Goal: Transaction & Acquisition: Purchase product/service

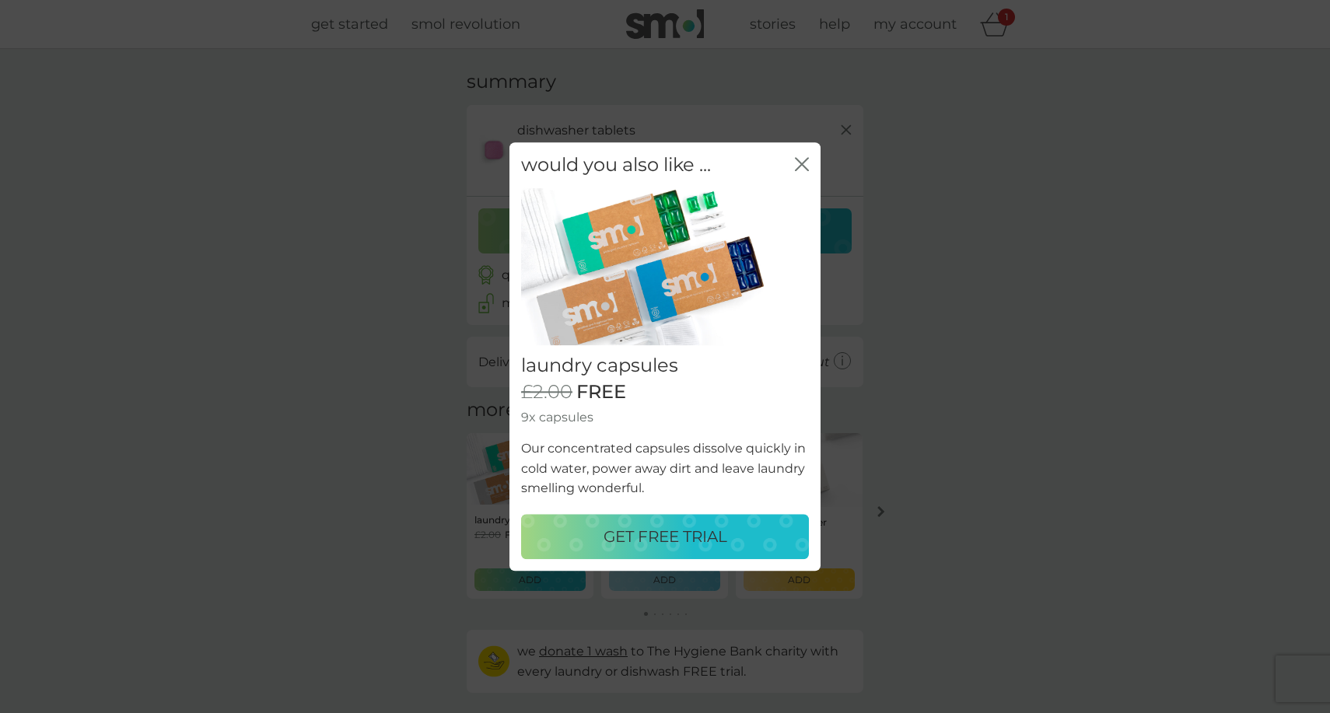
click at [806, 164] on icon "close" at bounding box center [802, 164] width 14 height 14
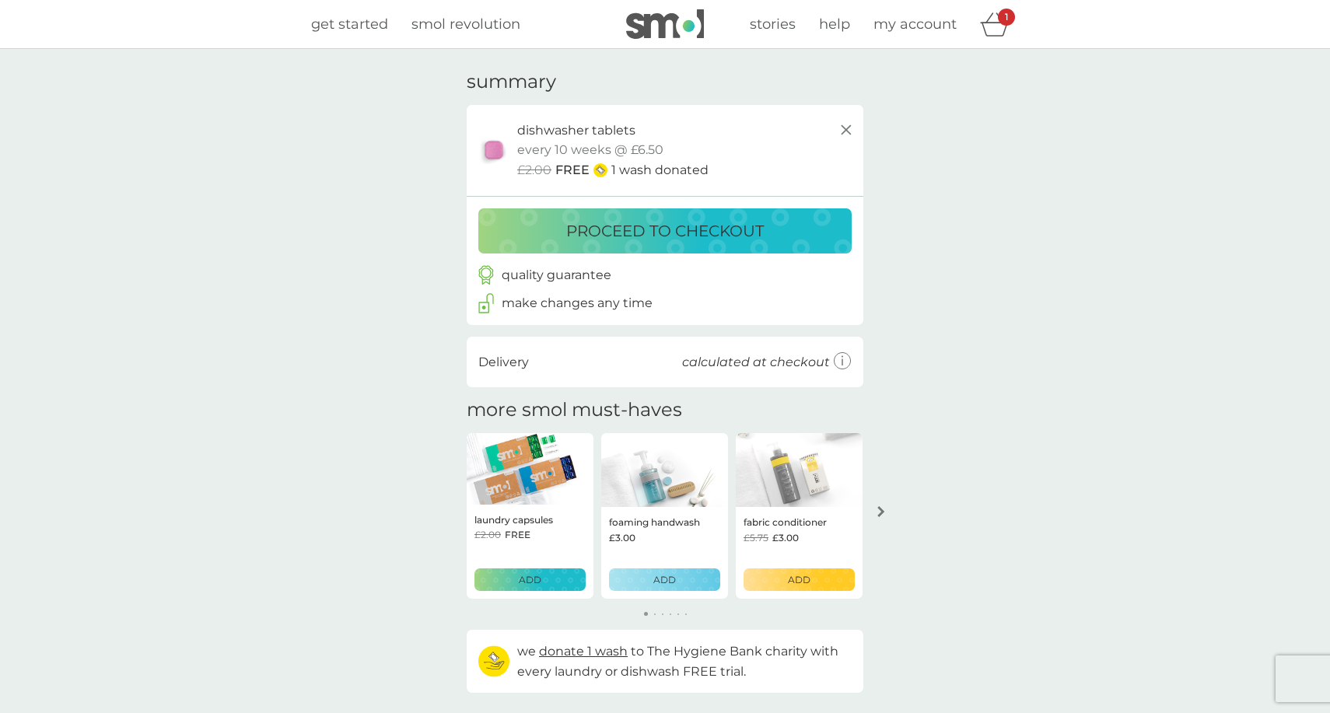
click at [685, 230] on p "proceed to checkout" at bounding box center [665, 231] width 198 height 25
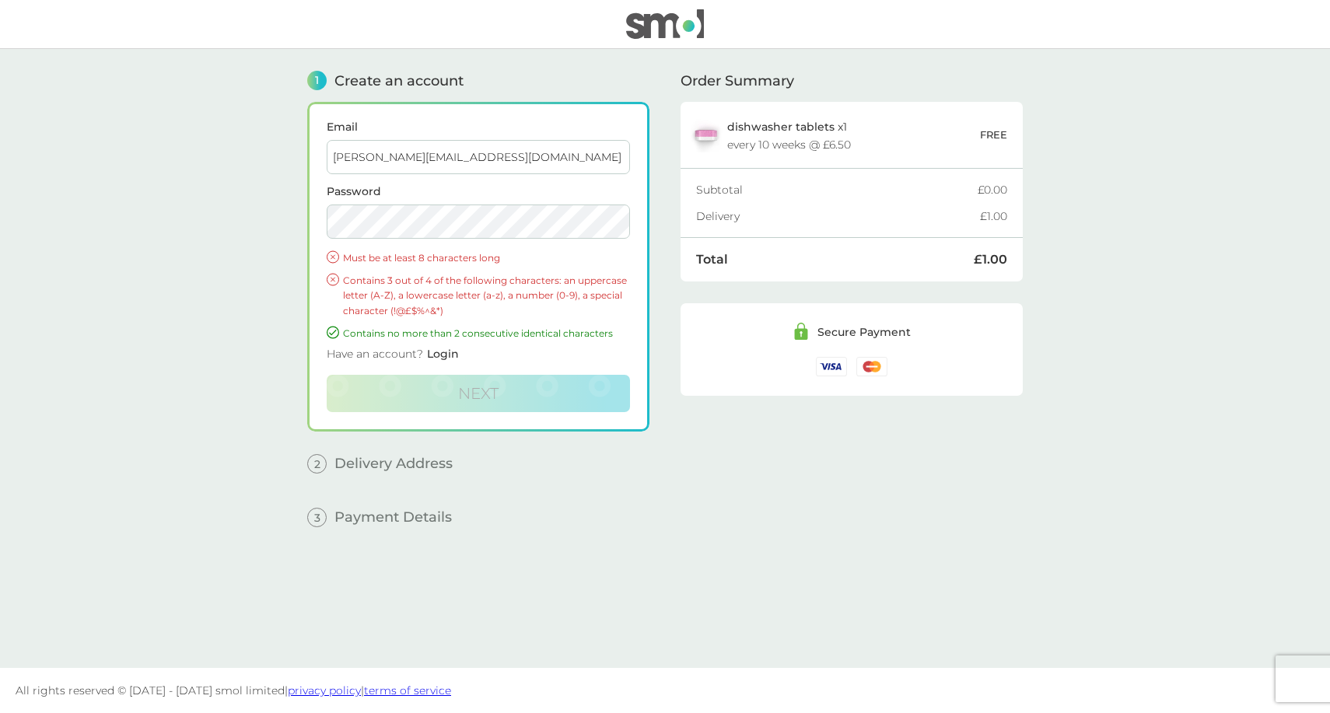
type input "[PERSON_NAME][EMAIL_ADDRESS][DOMAIN_NAME]"
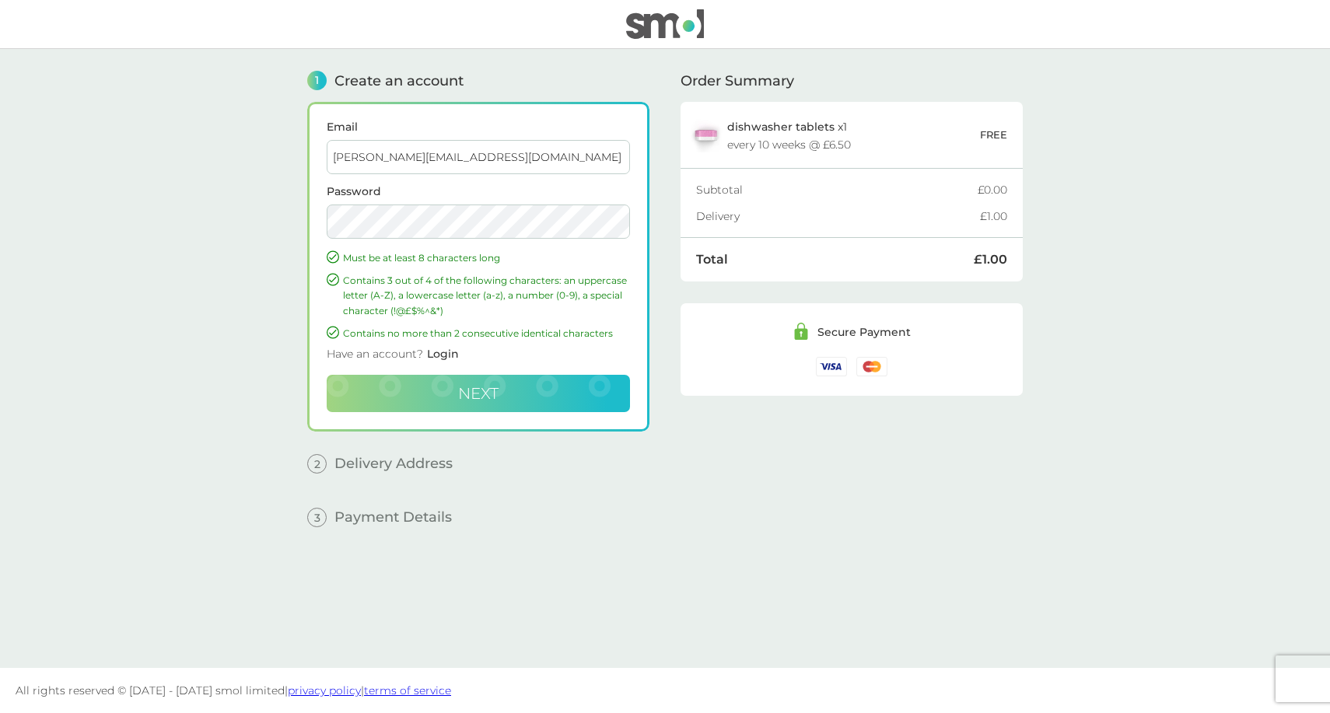
click at [450, 393] on button "Next" at bounding box center [478, 393] width 303 height 37
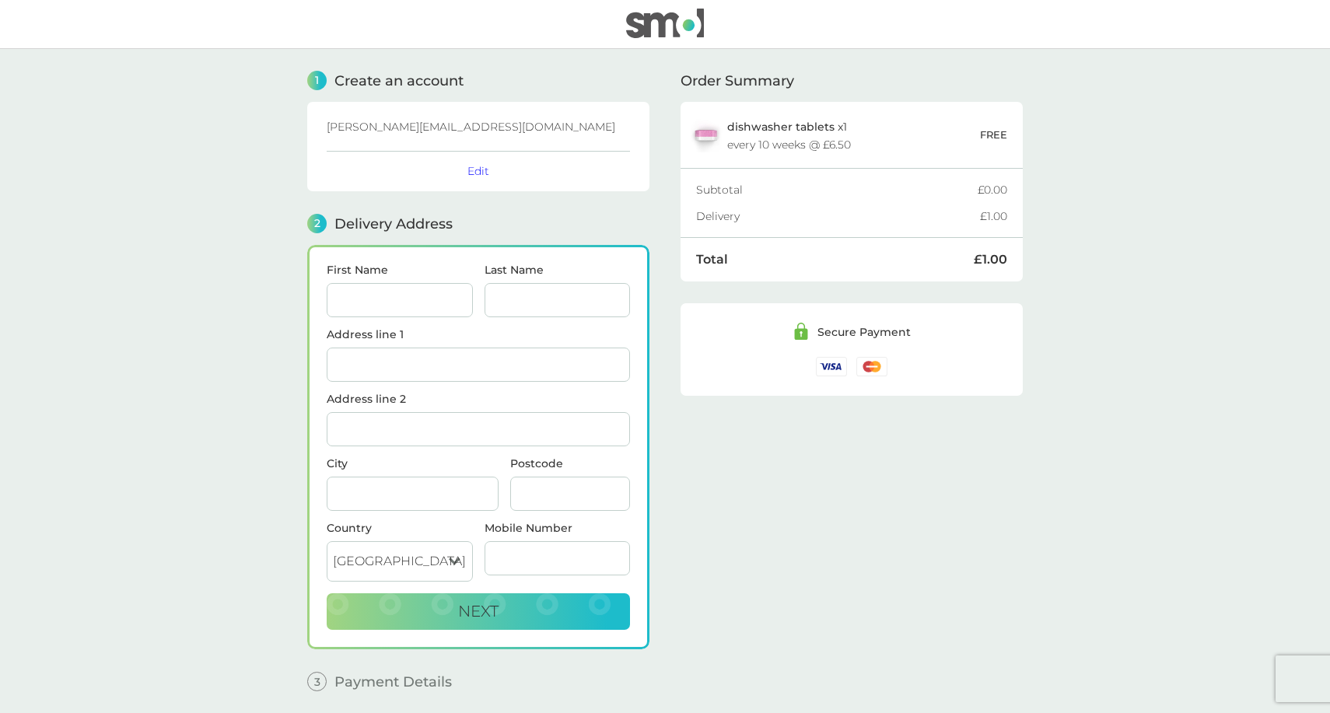
scroll to position [58, 0]
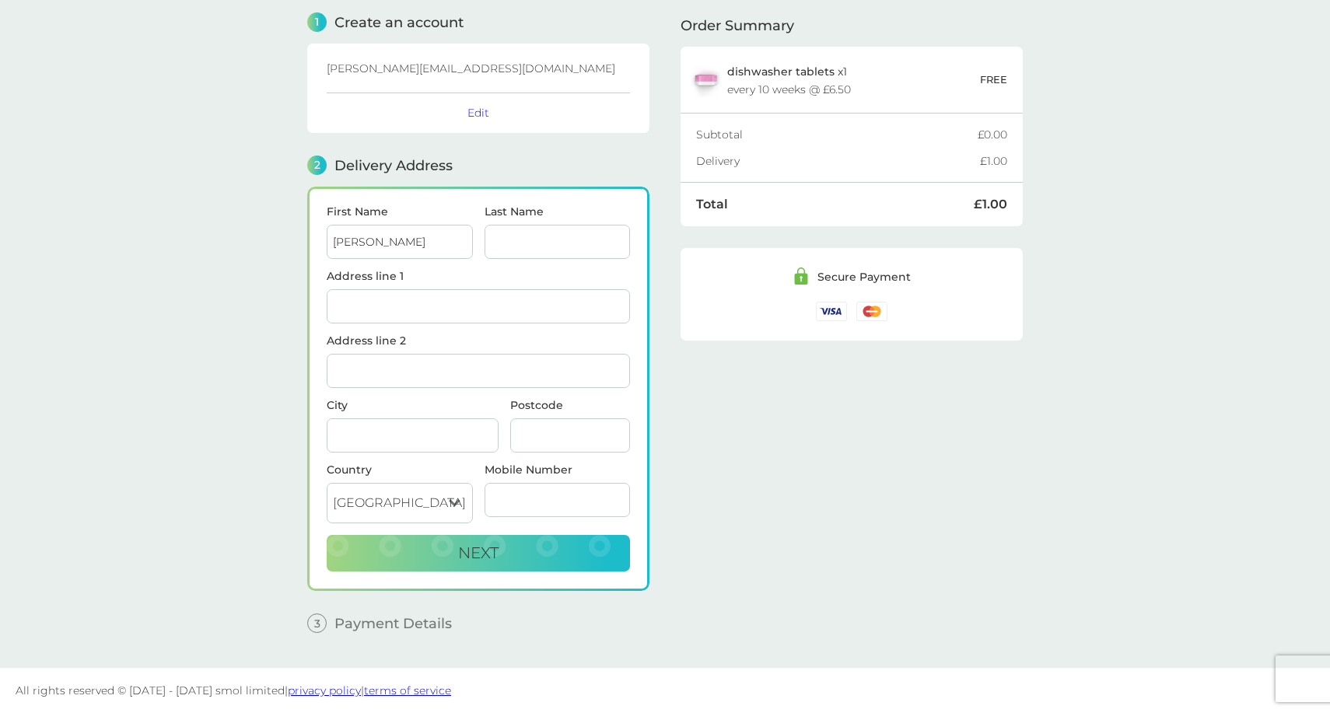
type input "[PERSON_NAME]"
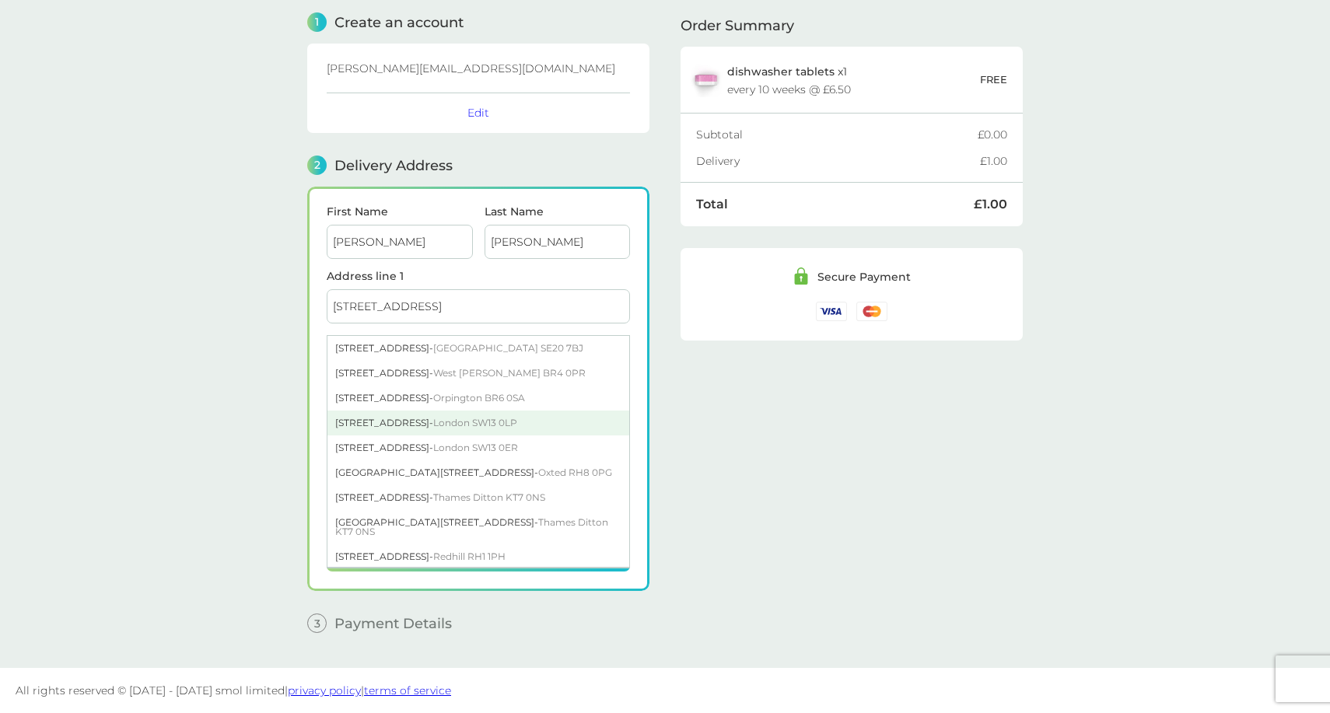
type input "[STREET_ADDRESS]"
click at [442, 425] on span "London SW13 0LP" at bounding box center [475, 423] width 84 height 12
type input "[GEOGRAPHIC_DATA]"
type input "SW13 0LP"
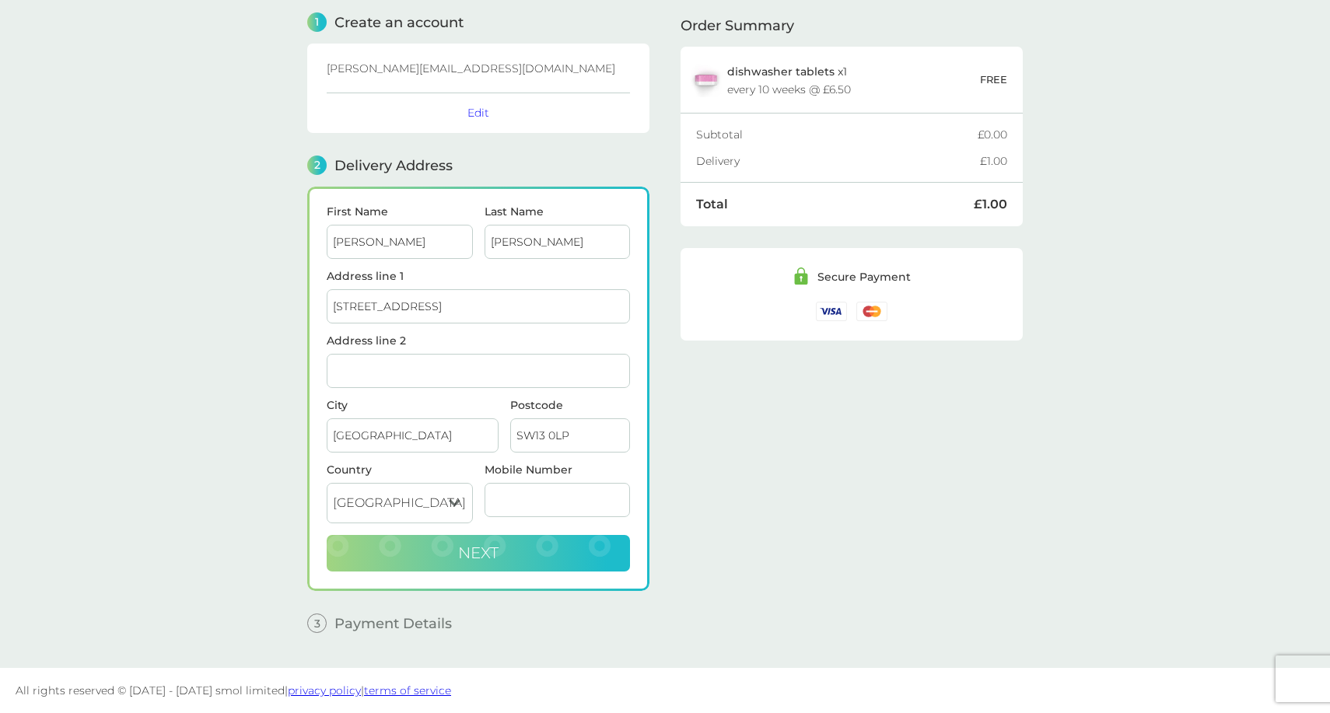
click at [467, 556] on span "Next" at bounding box center [478, 553] width 40 height 19
type input "07726870164"
click at [465, 555] on span "Next" at bounding box center [478, 553] width 40 height 19
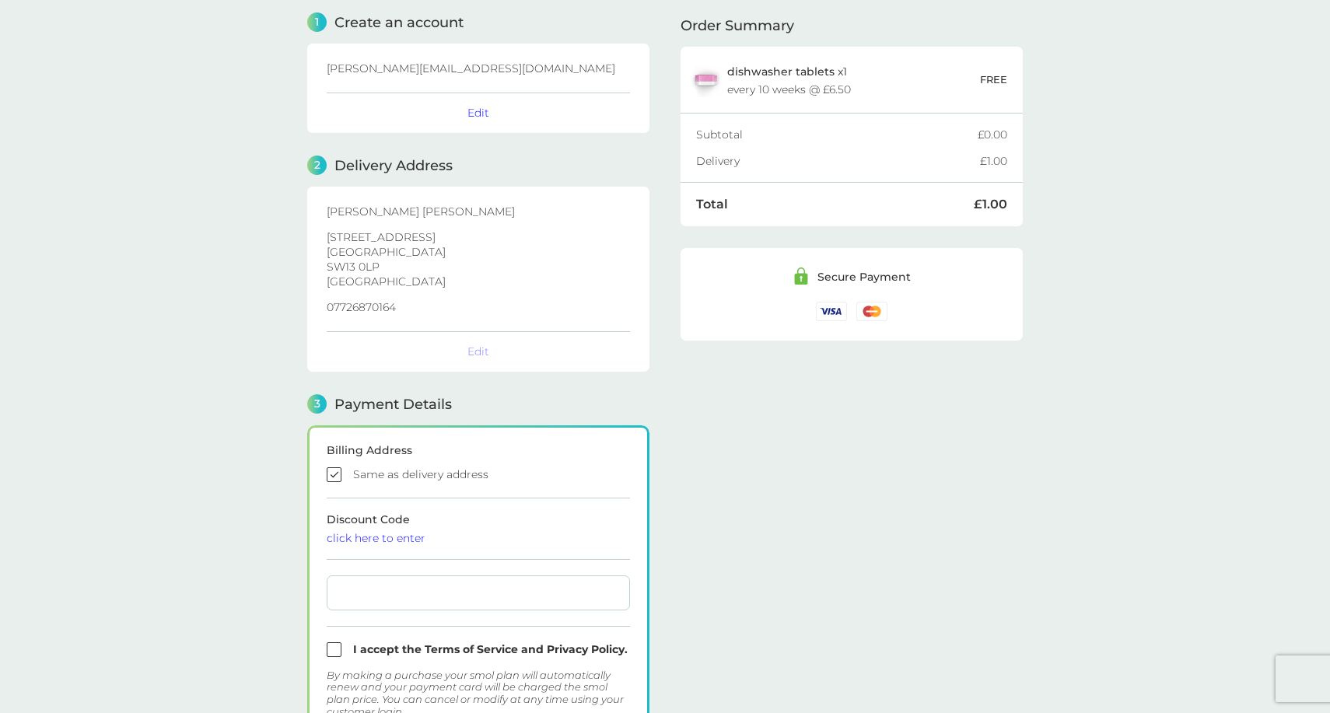
checkbox input "true"
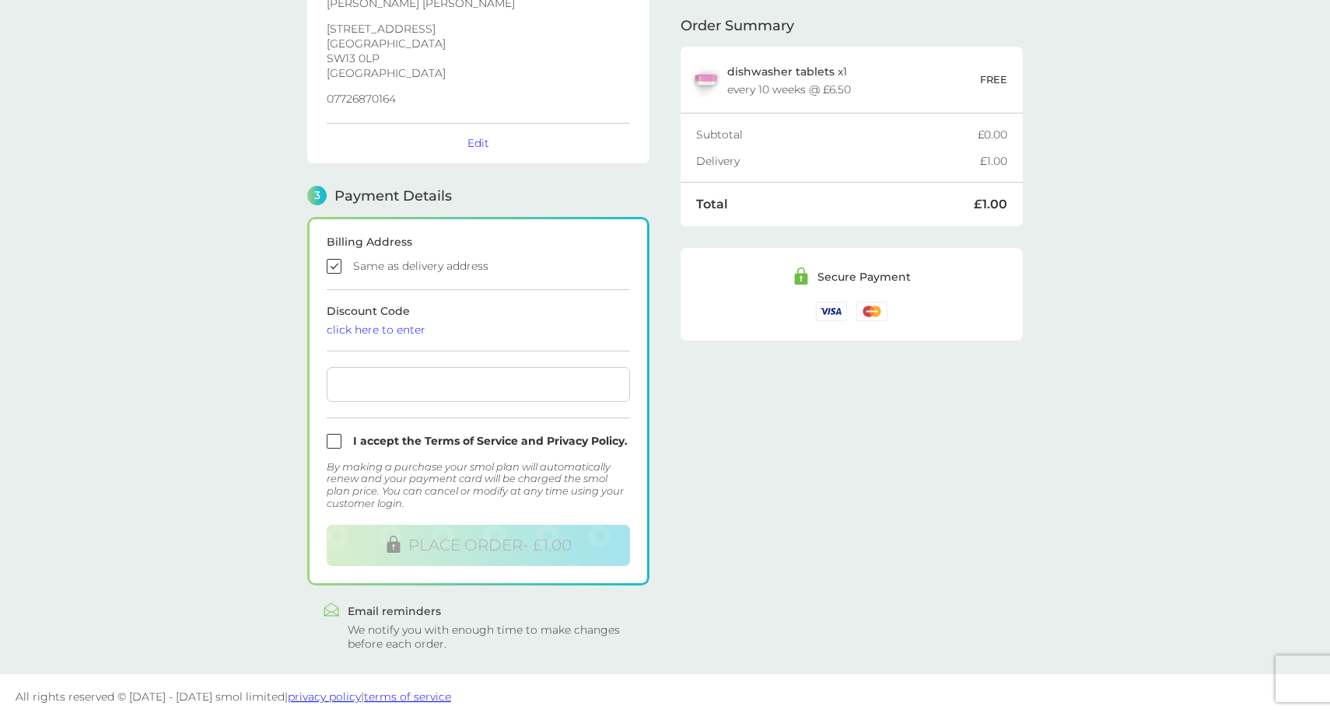
scroll to position [271, 0]
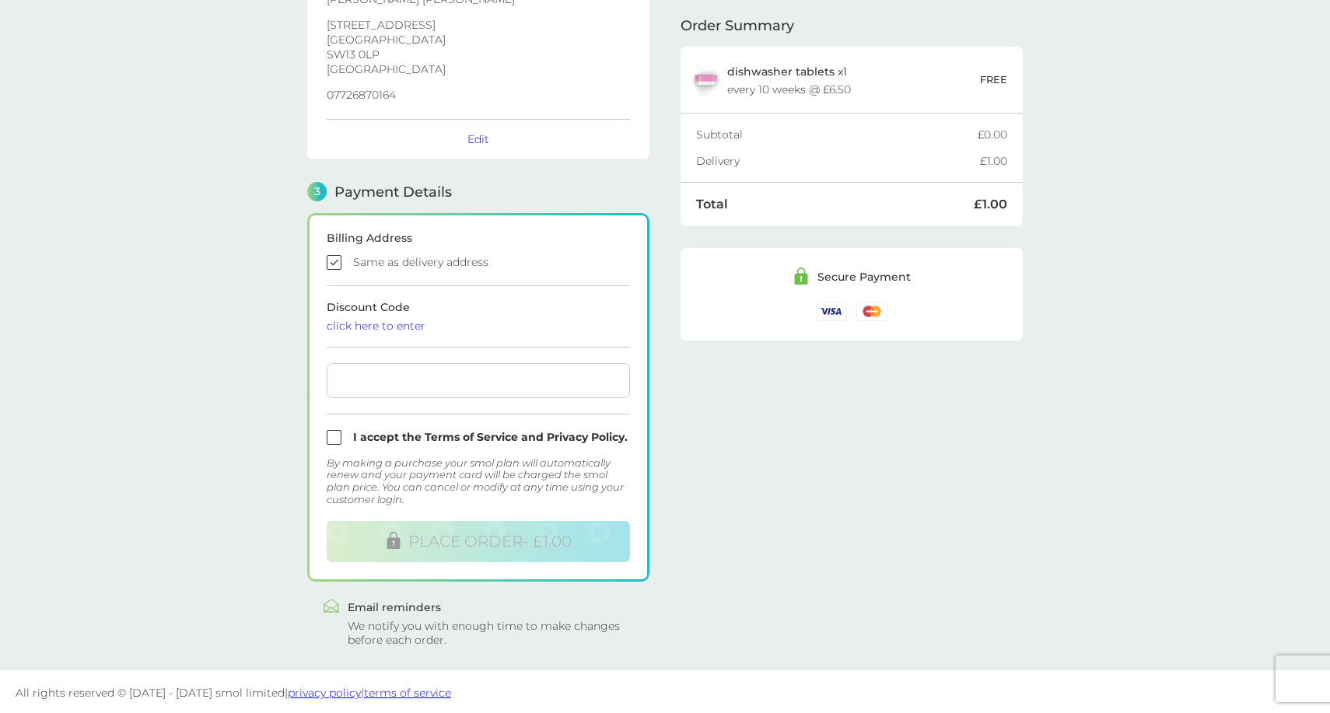
click at [383, 327] on div "click here to enter" at bounding box center [478, 325] width 303 height 11
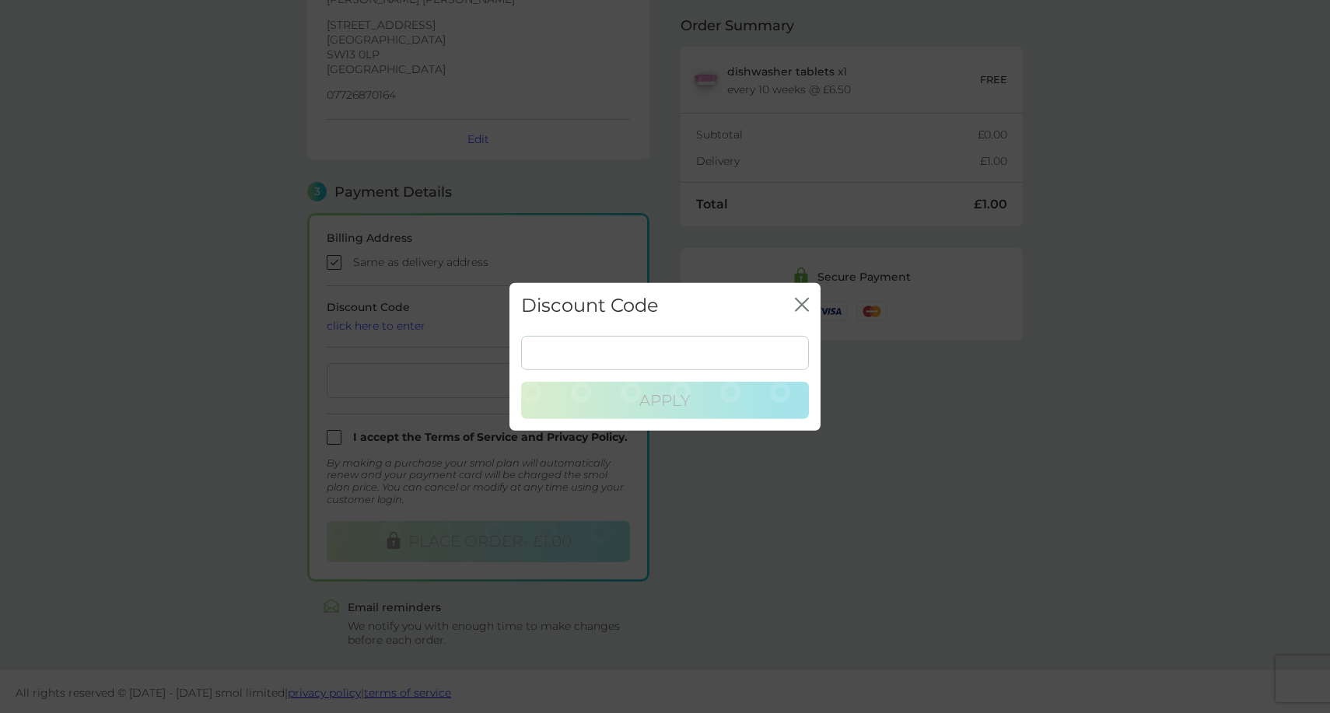
click at [794, 310] on div "Discount Code close" at bounding box center [664, 305] width 311 height 46
click at [795, 304] on icon "close" at bounding box center [802, 304] width 14 height 14
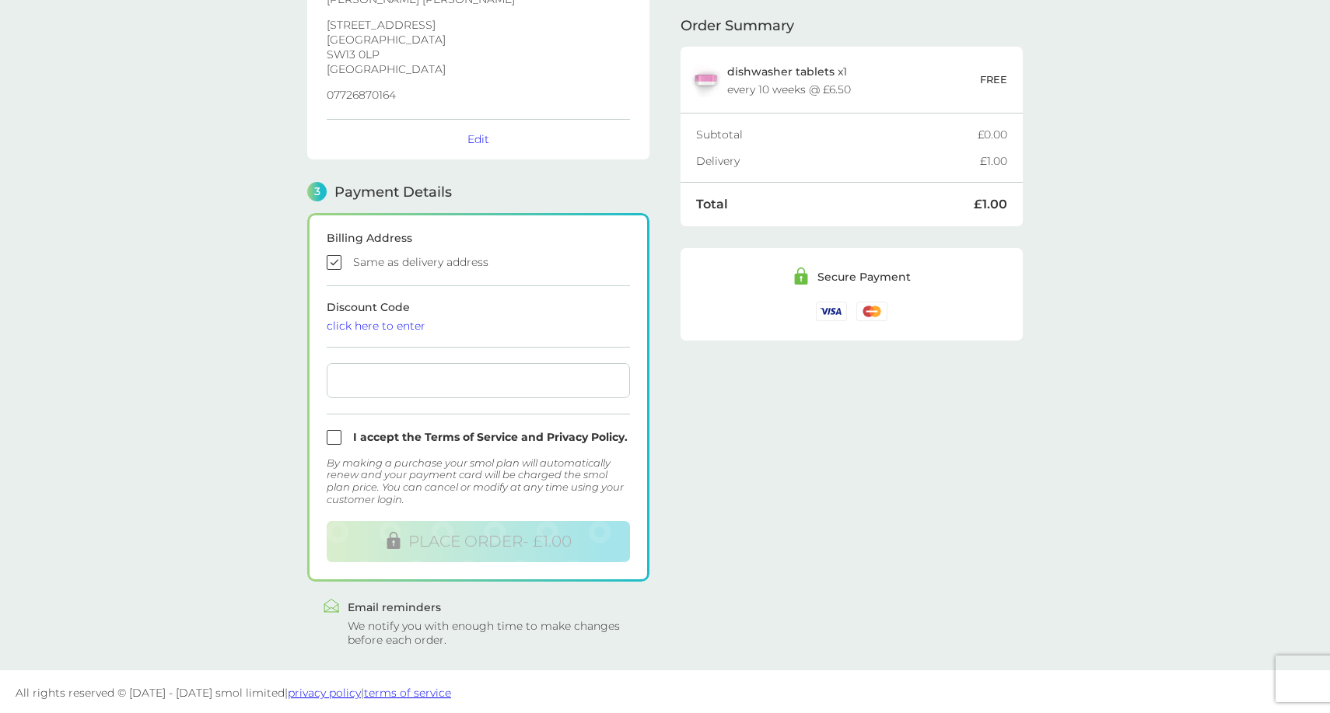
click at [334, 440] on input "checkbox" at bounding box center [478, 437] width 303 height 15
checkbox input "true"
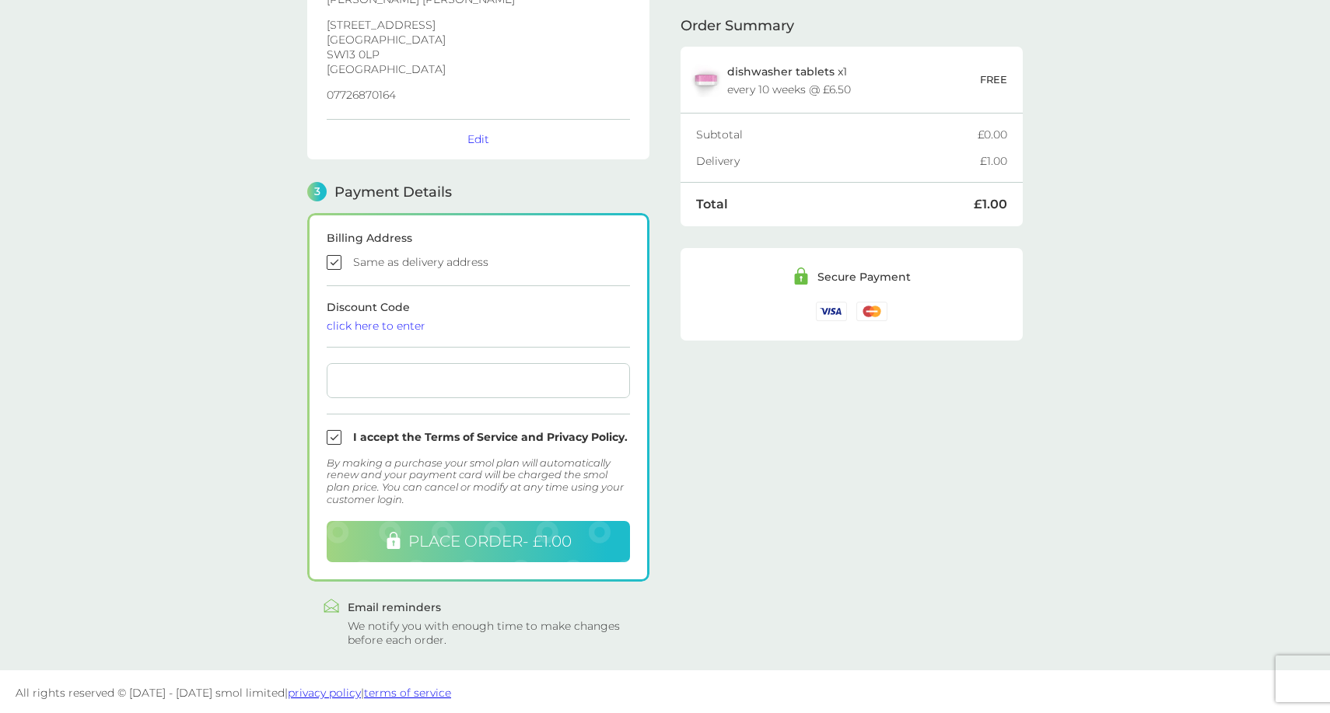
click at [456, 532] on span "PLACE ORDER - £1.00" at bounding box center [489, 541] width 163 height 19
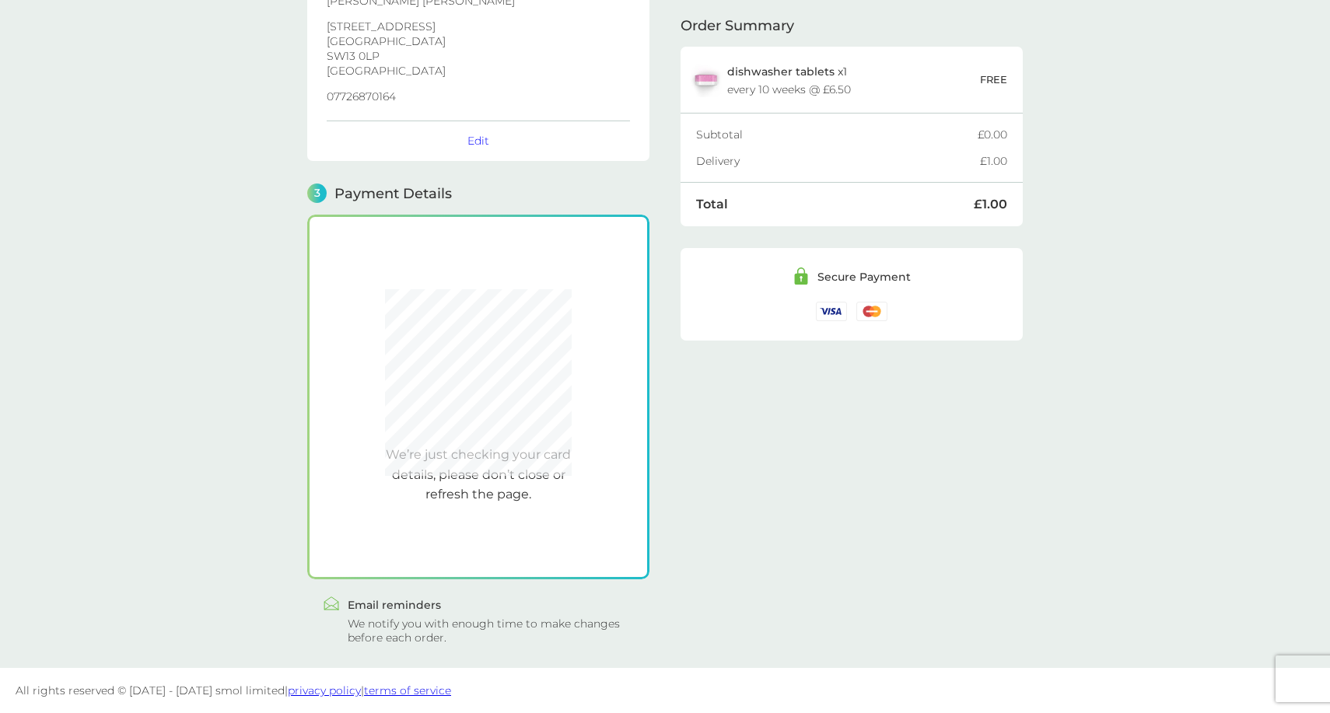
scroll to position [267, 0]
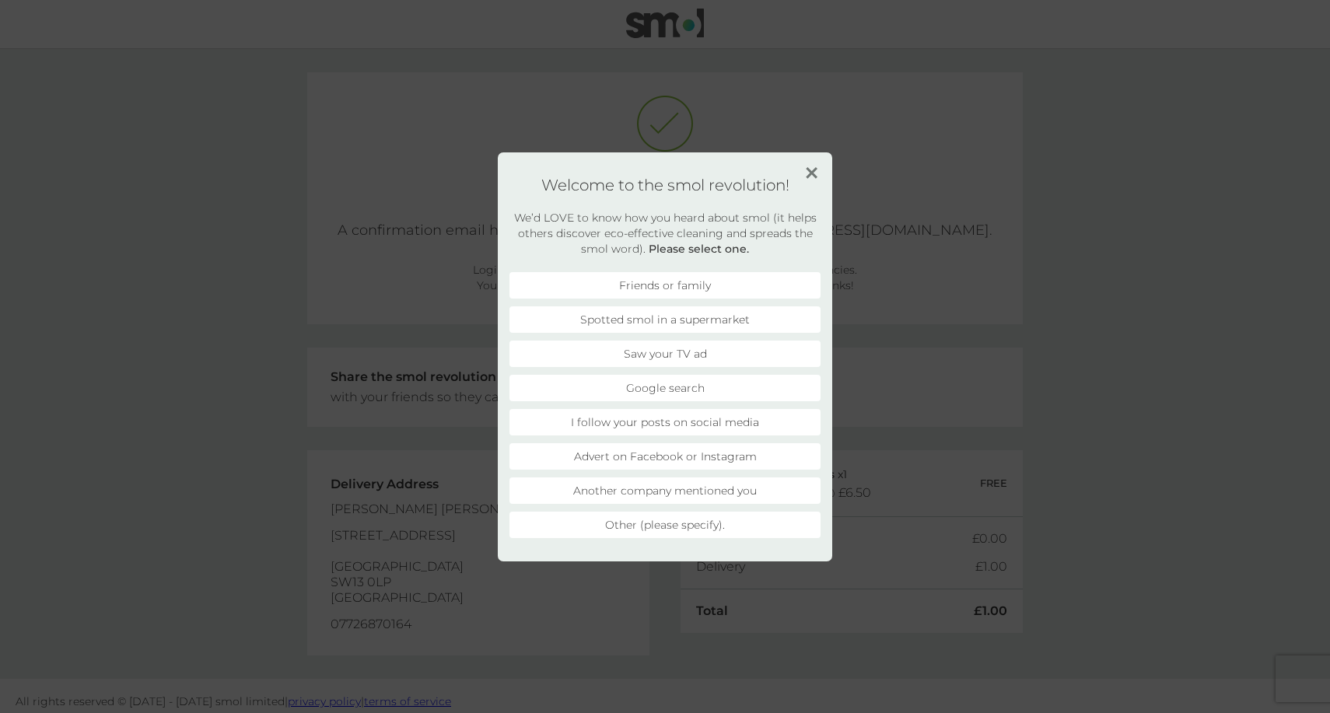
click at [670, 459] on li "Advert on Facebook or Instagram" at bounding box center [664, 456] width 311 height 26
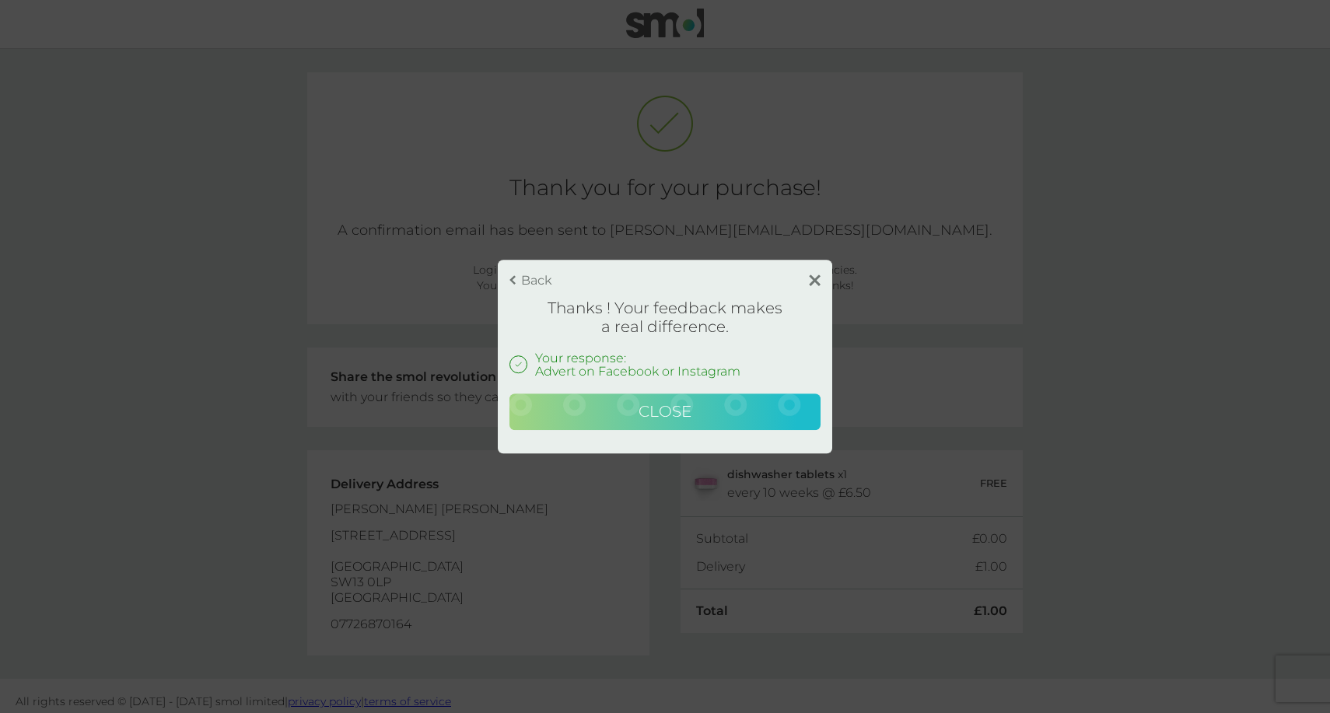
click at [661, 407] on span "Close" at bounding box center [664, 411] width 53 height 19
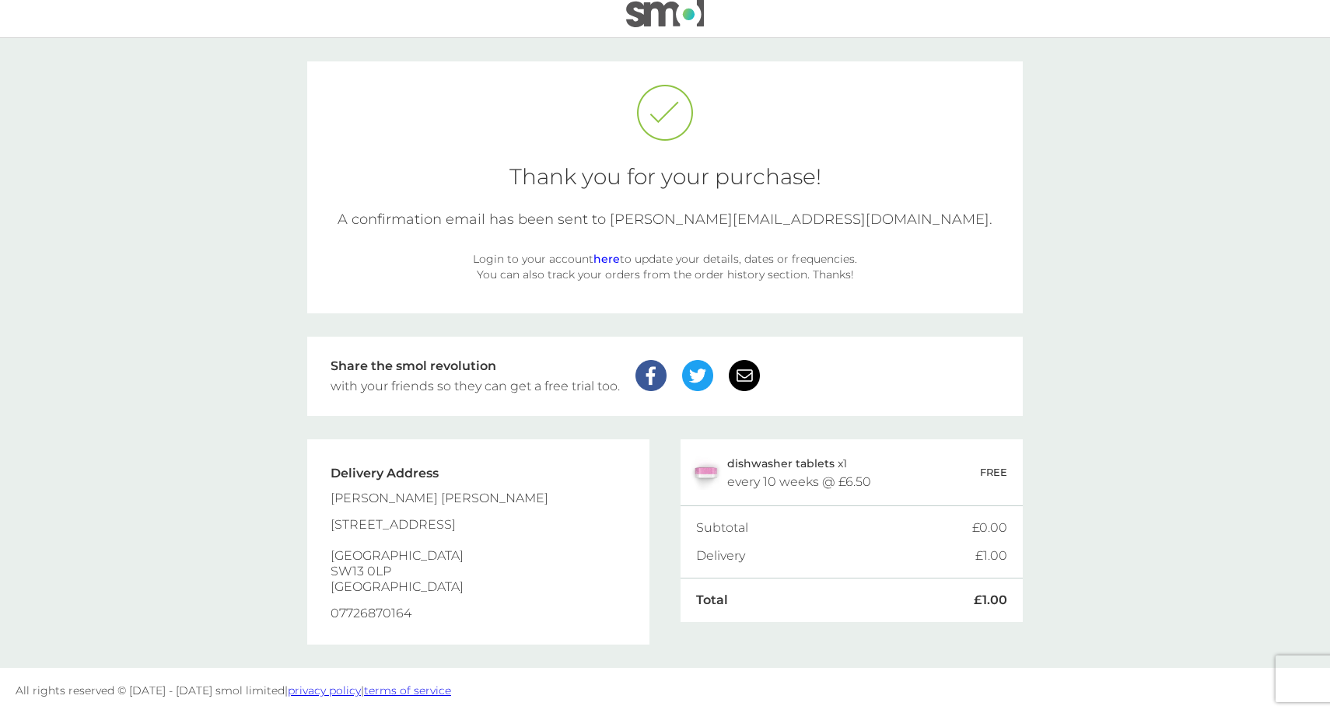
scroll to position [11, 0]
click at [673, 12] on img at bounding box center [665, 13] width 78 height 30
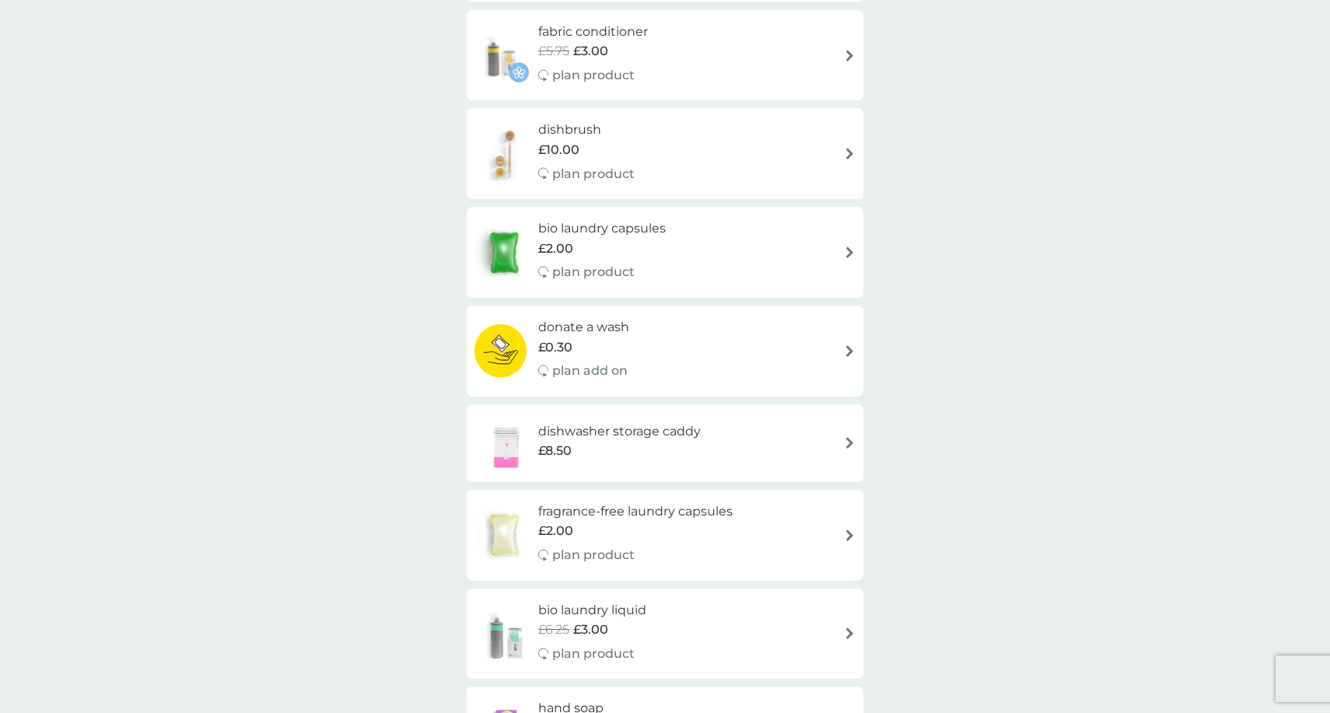
scroll to position [1393, 0]
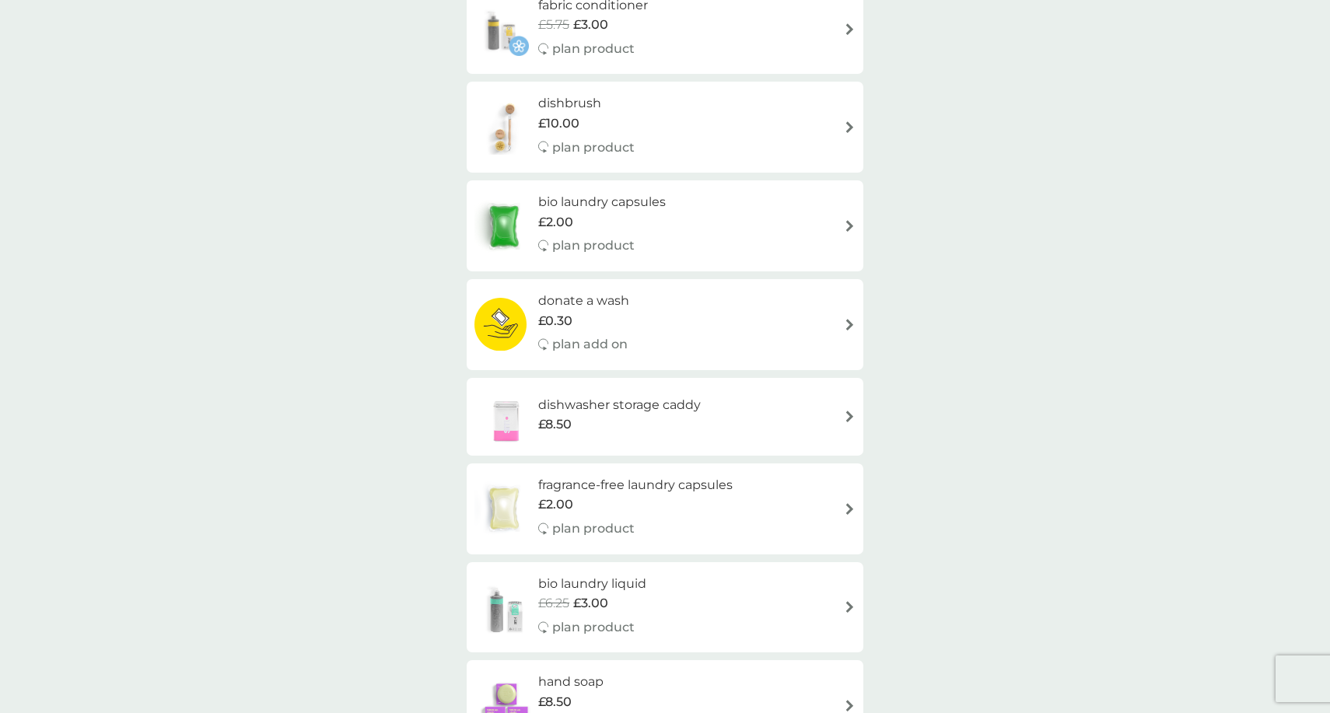
click at [577, 395] on h6 "dishwasher storage caddy" at bounding box center [619, 405] width 163 height 20
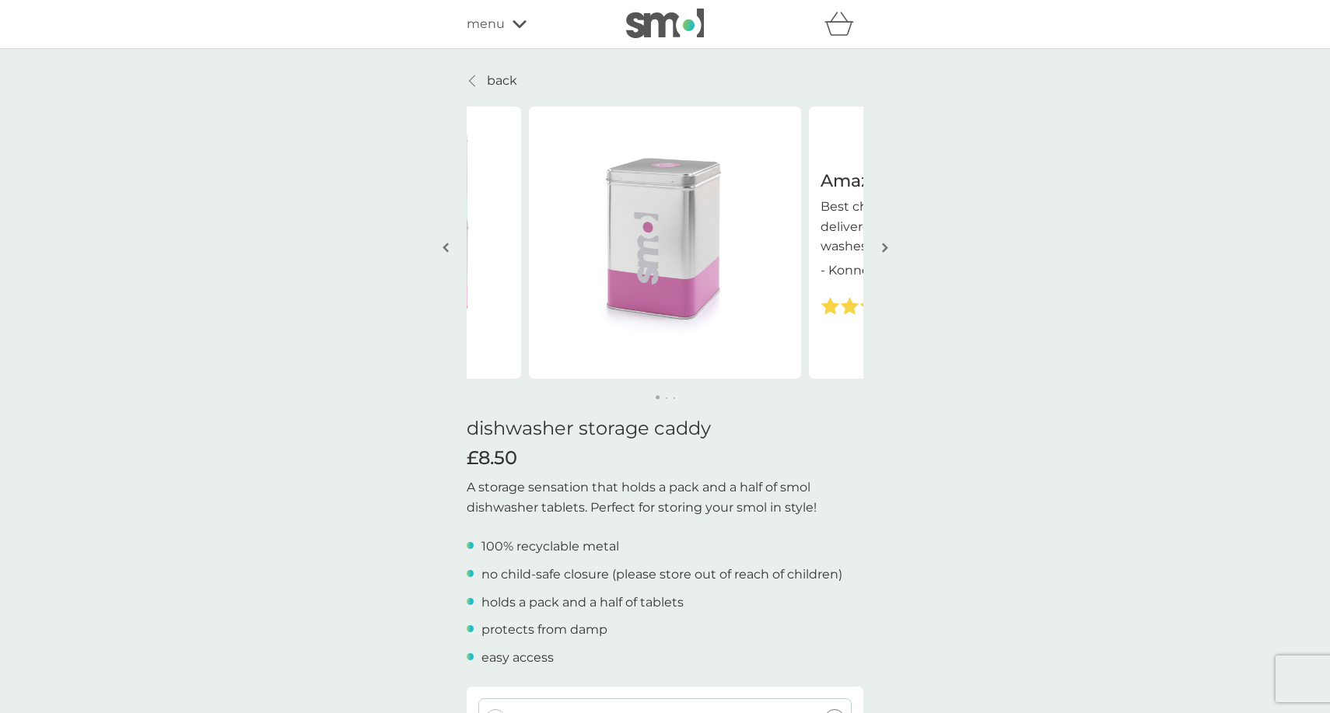
click at [883, 246] on img "button" at bounding box center [885, 248] width 6 height 12
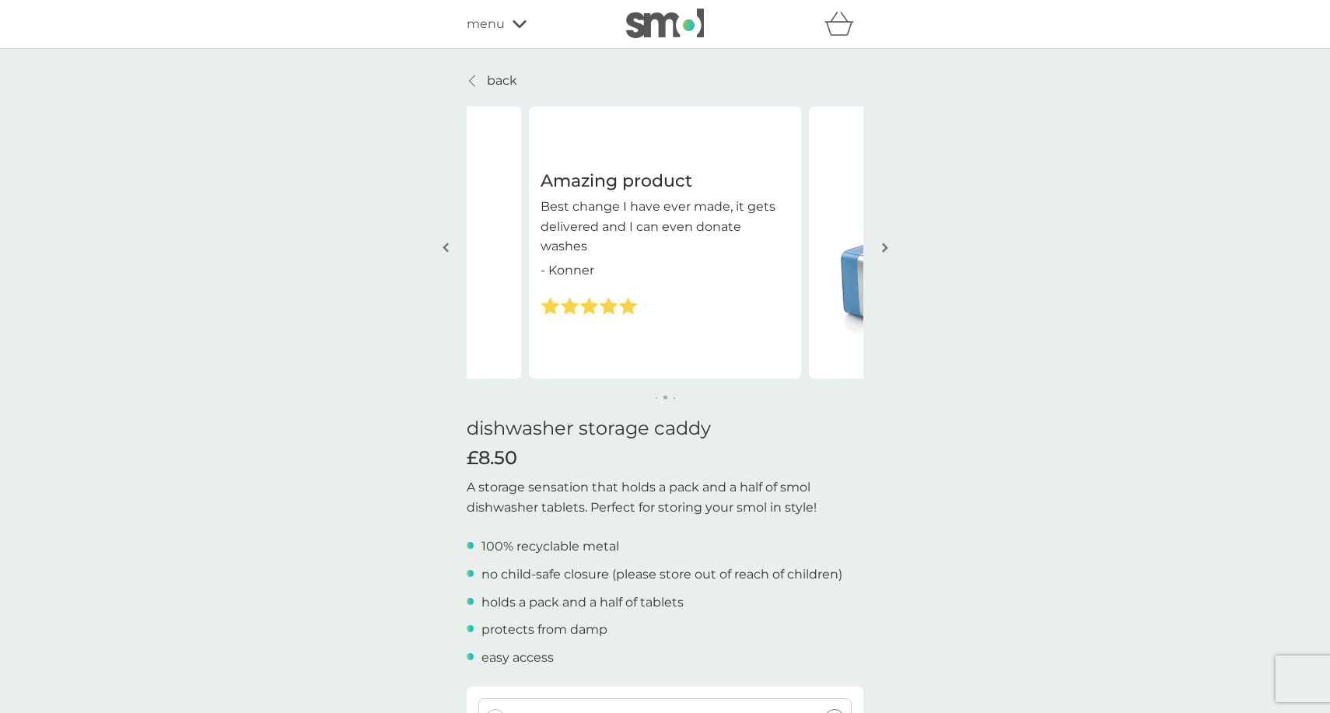
click at [883, 246] on img "button" at bounding box center [885, 248] width 6 height 12
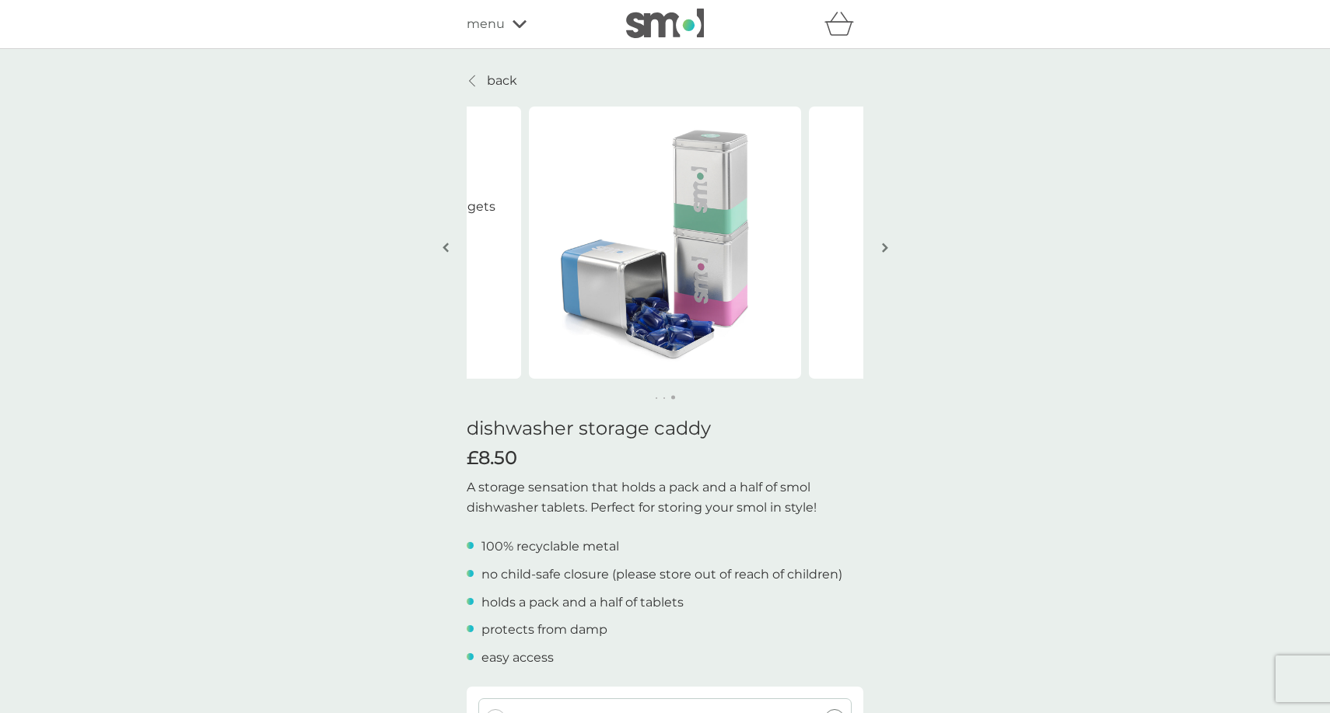
click at [883, 246] on img "button" at bounding box center [885, 248] width 6 height 12
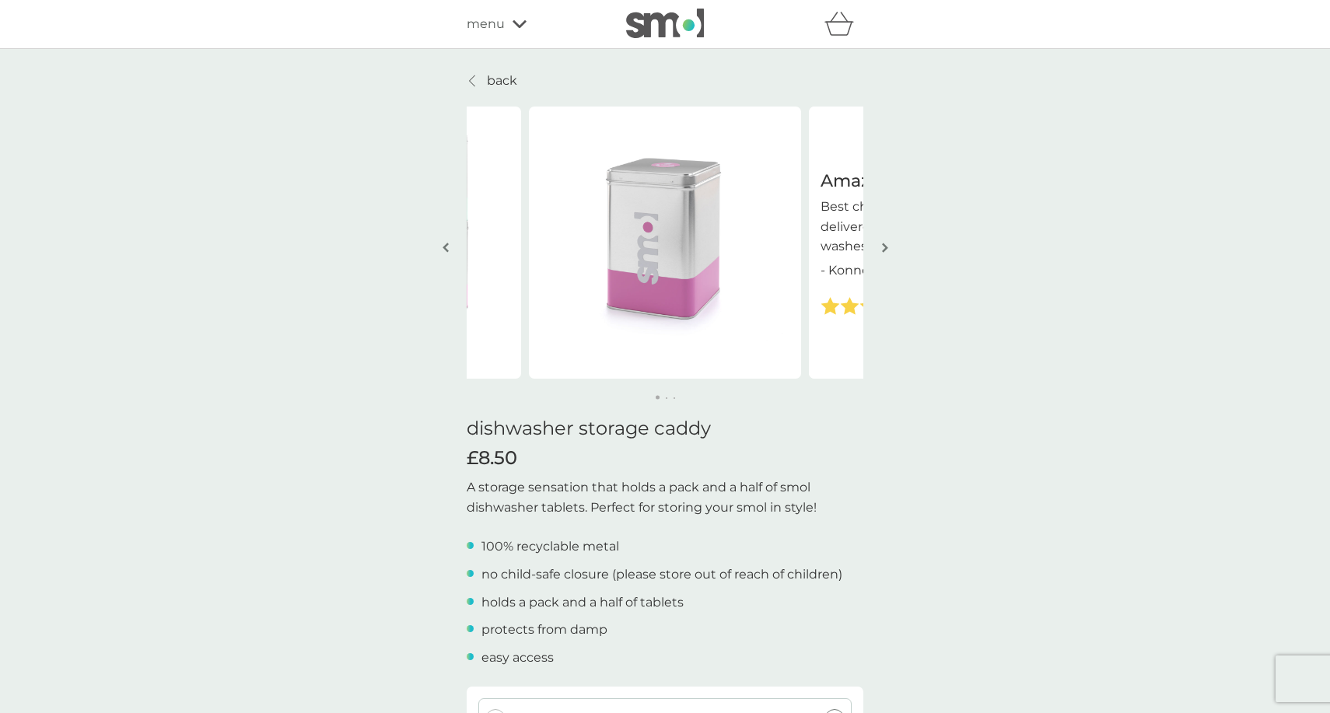
click at [883, 246] on img "button" at bounding box center [885, 248] width 6 height 12
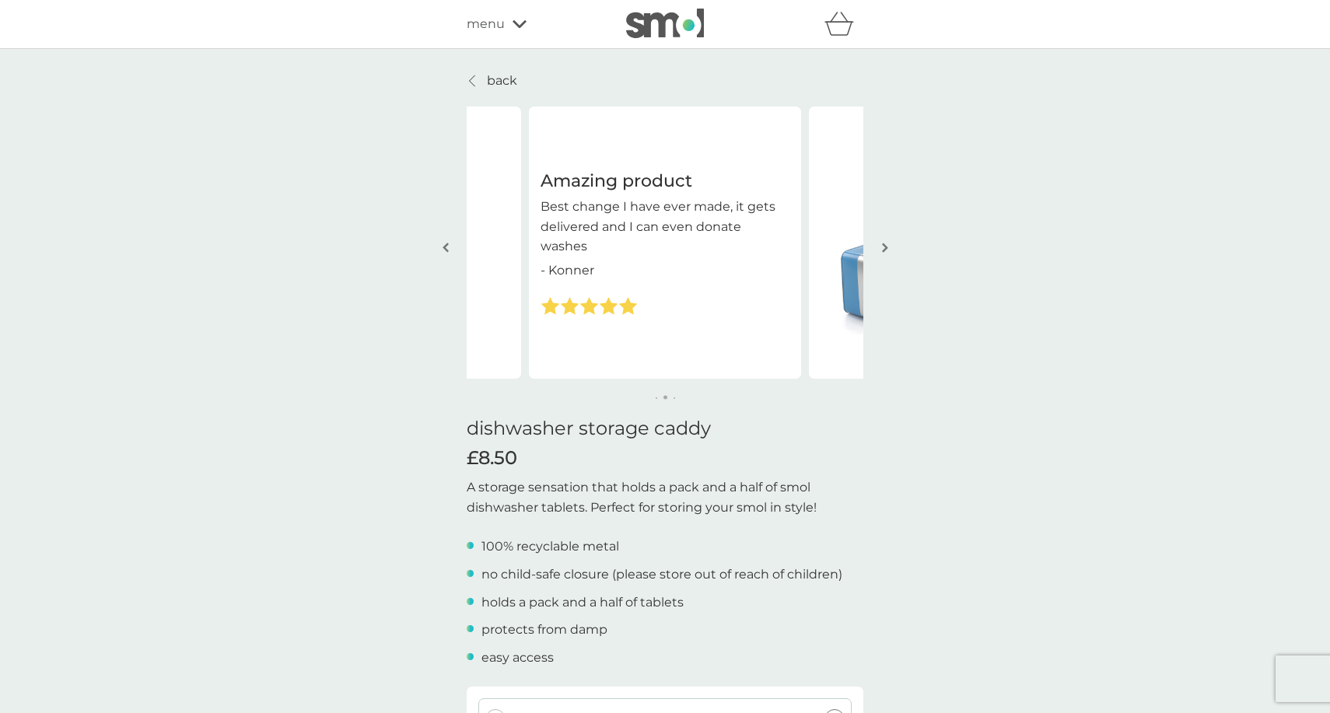
click at [883, 246] on img "button" at bounding box center [885, 248] width 6 height 12
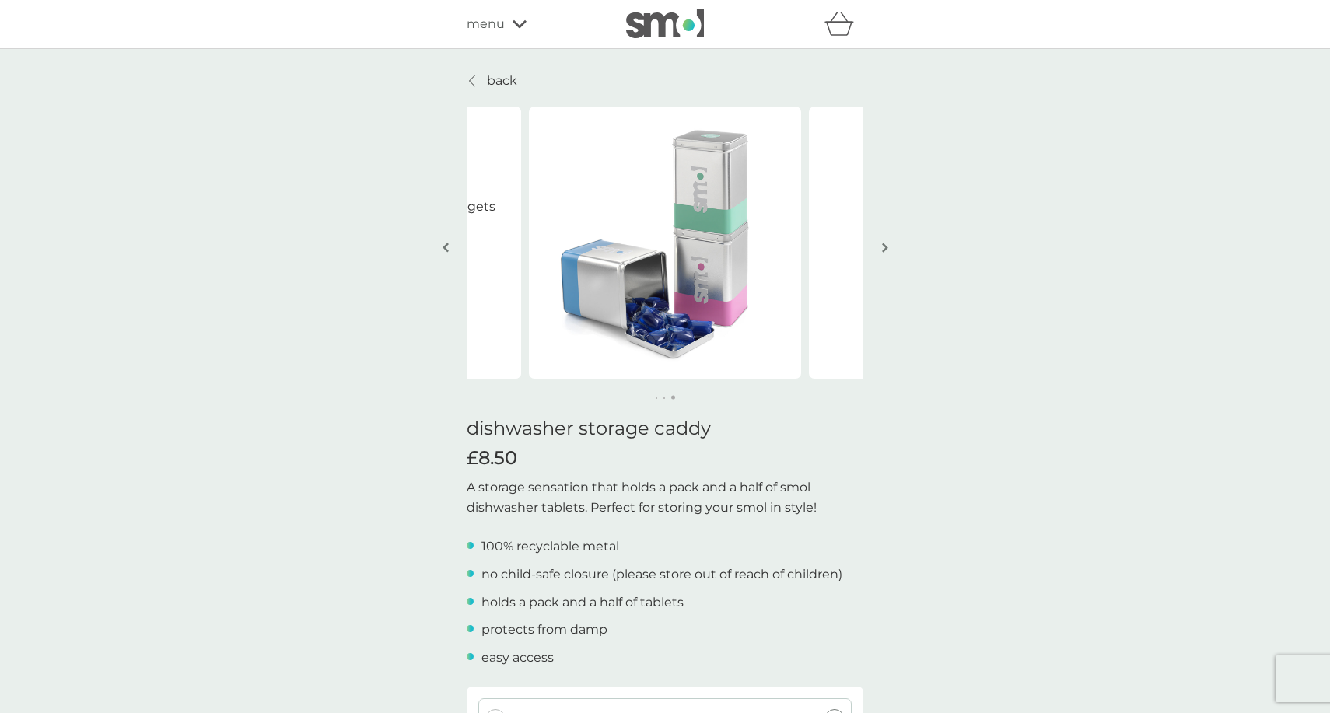
click at [486, 81] on link "back" at bounding box center [492, 81] width 51 height 20
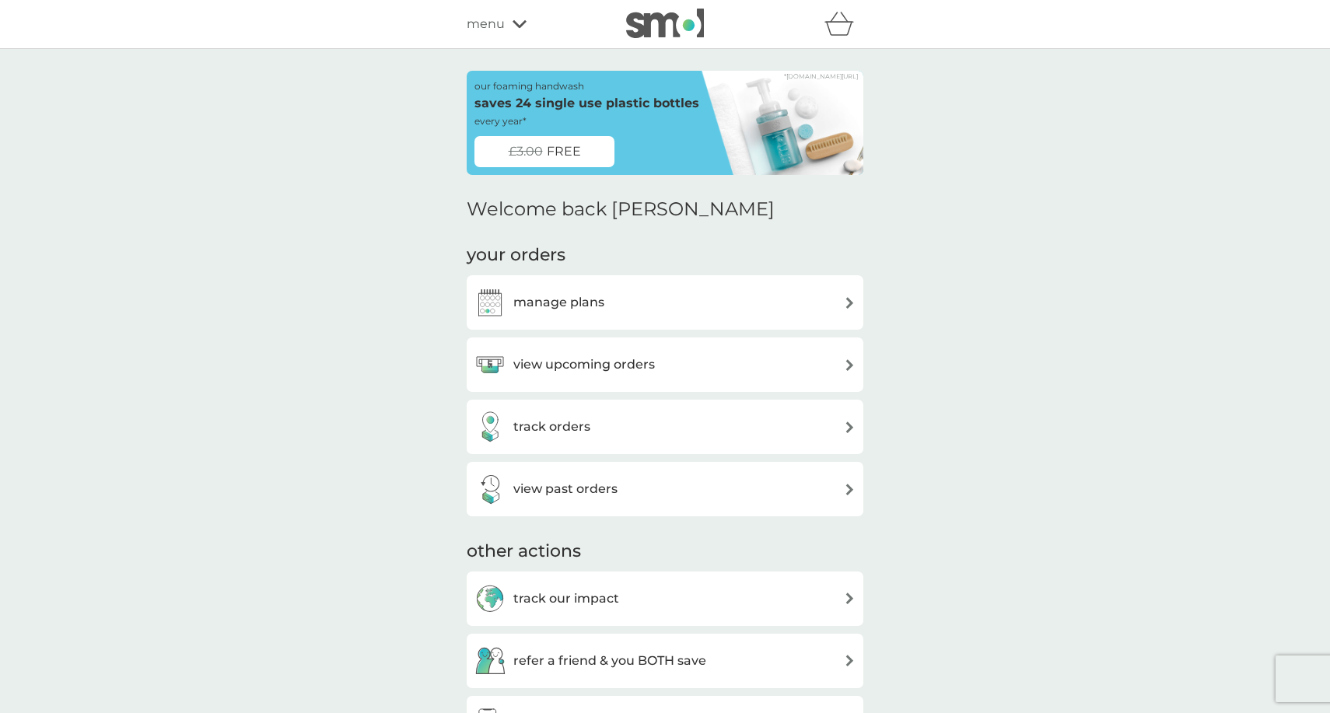
click at [518, 26] on icon at bounding box center [519, 24] width 14 height 8
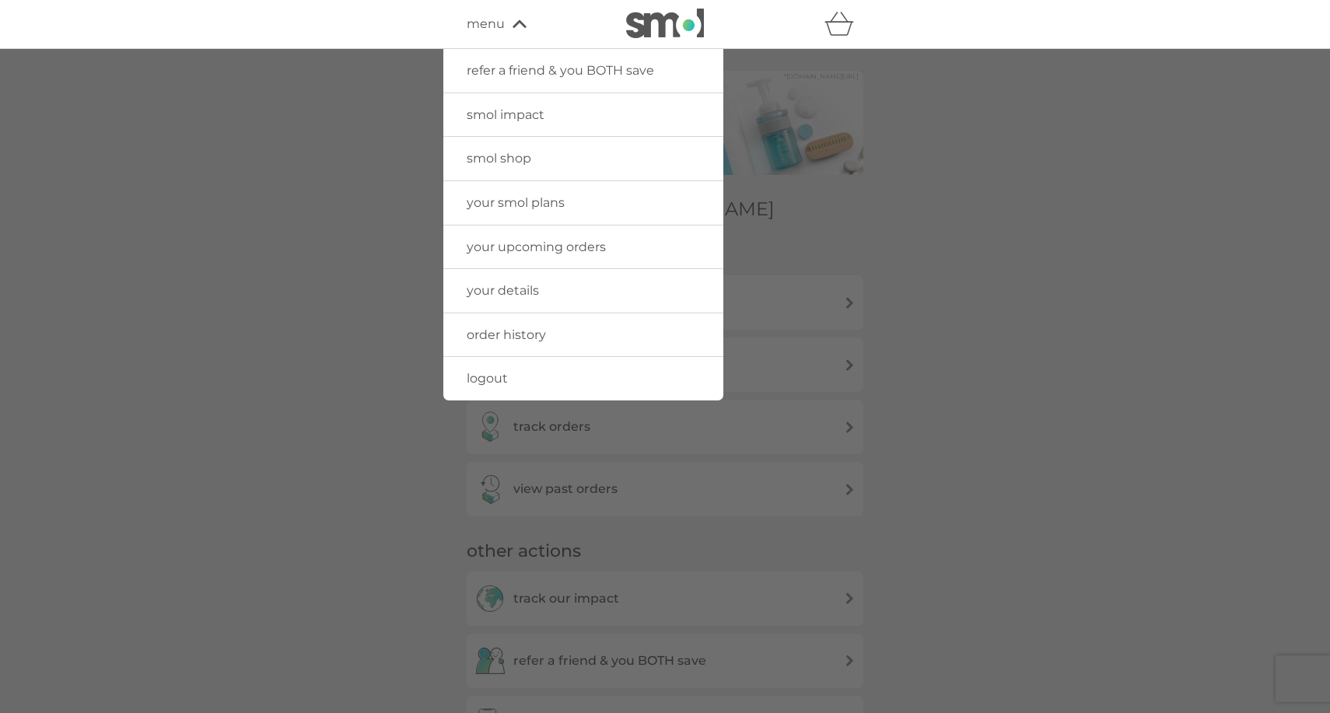
click at [509, 124] on link "smol impact" at bounding box center [583, 115] width 280 height 44
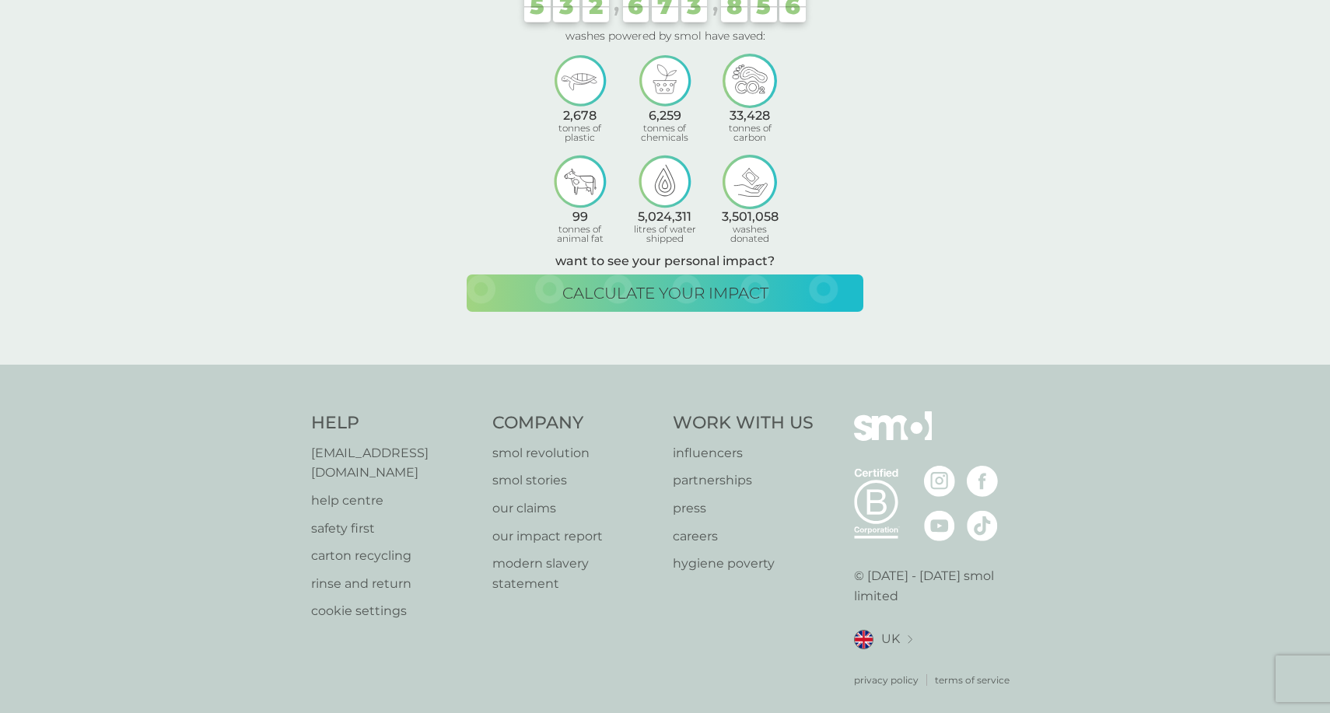
scroll to position [119, 0]
click at [352, 519] on p "safety first" at bounding box center [394, 529] width 166 height 20
click at [544, 448] on p "smol revolution" at bounding box center [575, 454] width 166 height 20
